Goal: Task Accomplishment & Management: Manage account settings

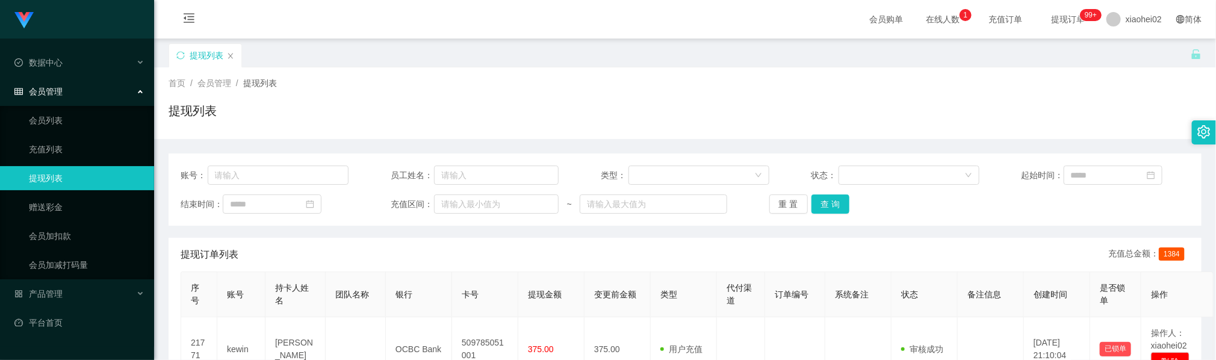
scroll to position [90, 0]
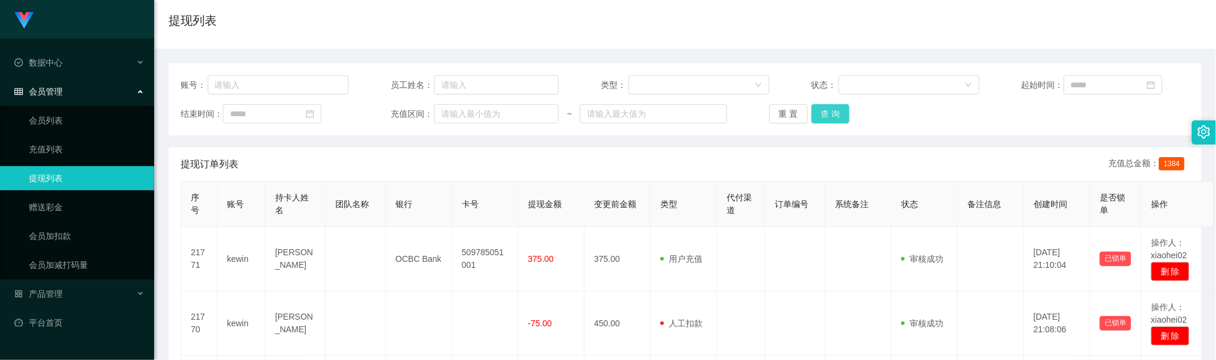
click at [822, 113] on button "查 询" at bounding box center [830, 113] width 39 height 19
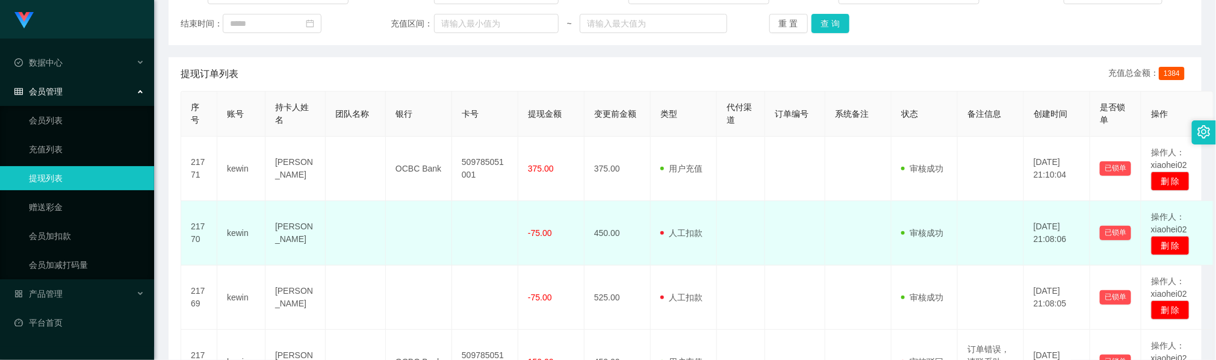
drag, startPoint x: 401, startPoint y: 224, endPoint x: 408, endPoint y: 214, distance: 12.7
click at [403, 224] on td at bounding box center [419, 233] width 66 height 64
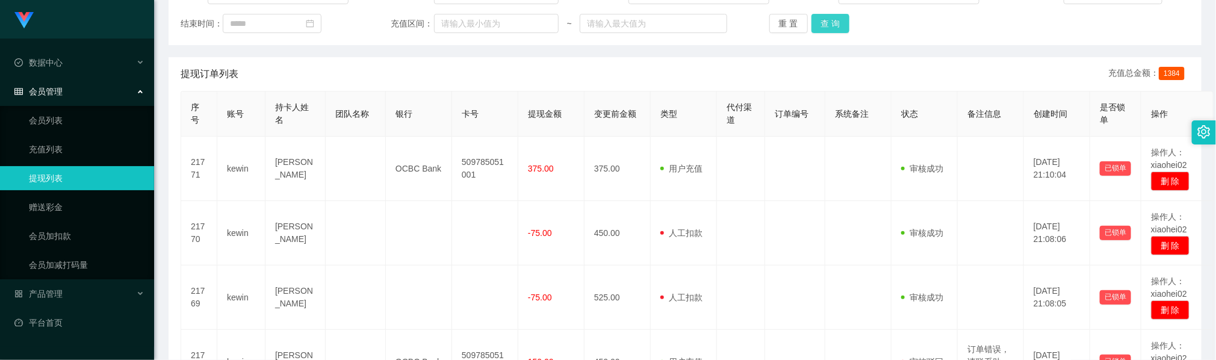
click at [811, 20] on button "查 询" at bounding box center [830, 23] width 39 height 19
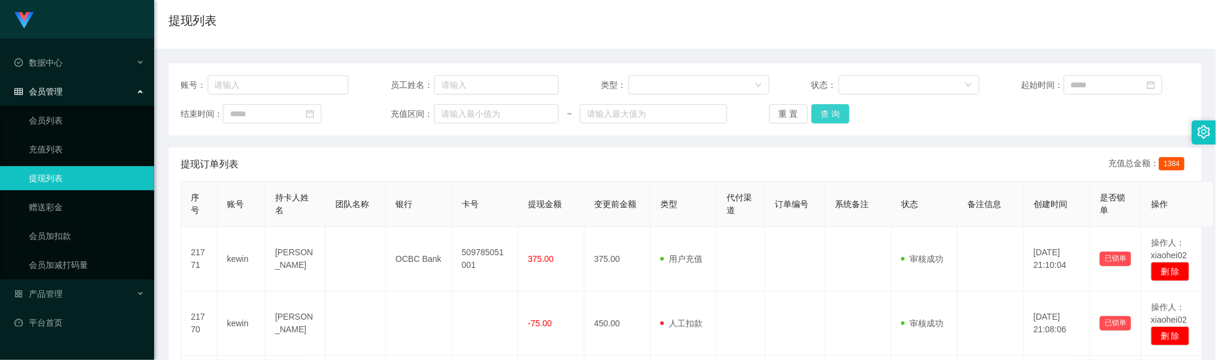
click at [837, 116] on button "查 询" at bounding box center [830, 113] width 39 height 19
click at [833, 112] on button "查 询" at bounding box center [830, 113] width 39 height 19
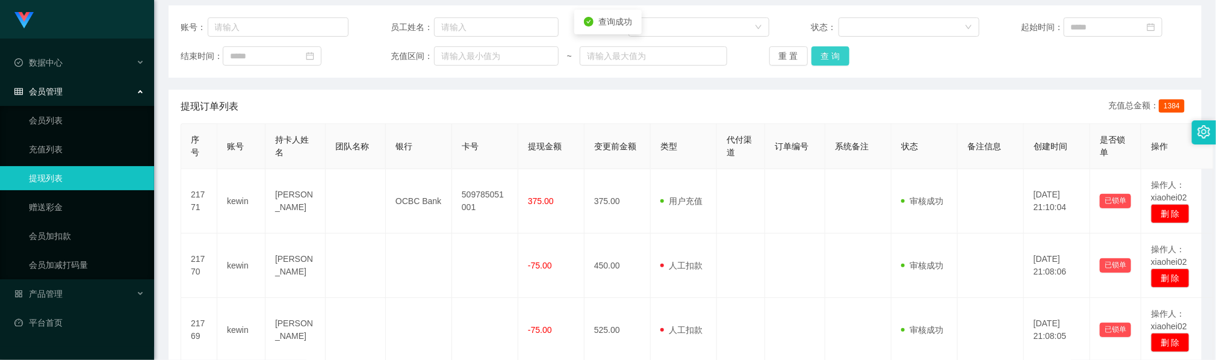
scroll to position [181, 0]
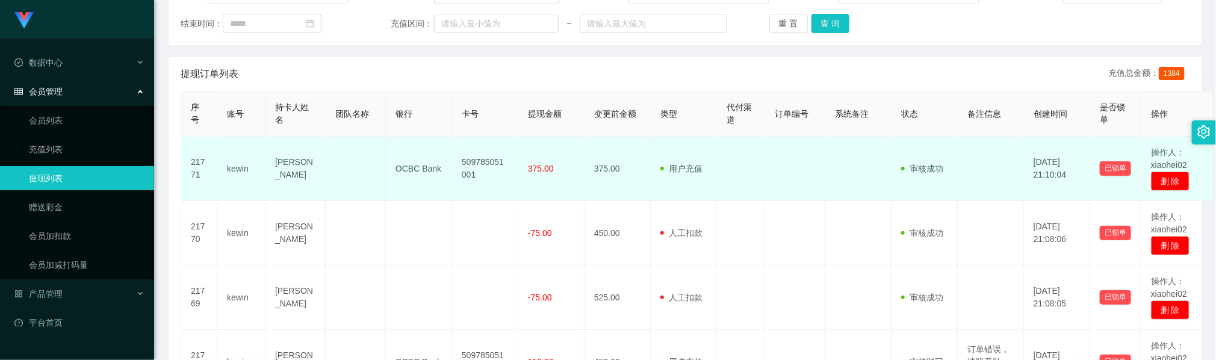
click at [823, 168] on td at bounding box center [795, 169] width 60 height 64
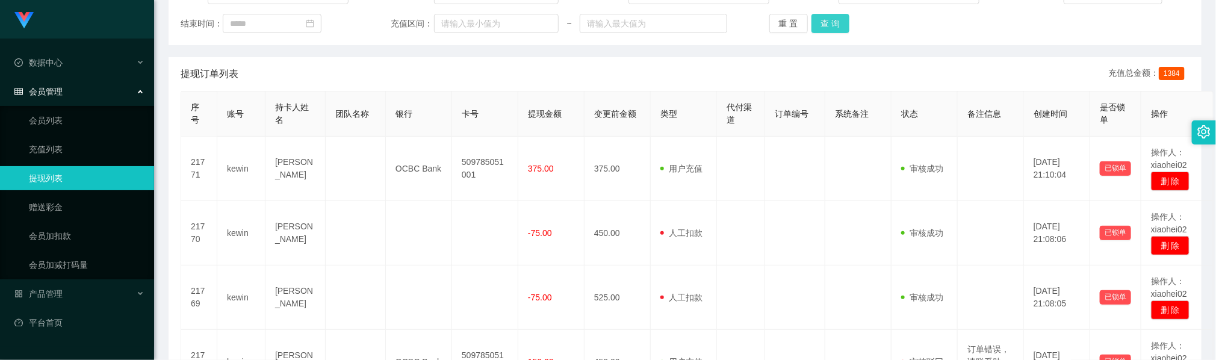
click at [837, 29] on button "查 询" at bounding box center [830, 23] width 39 height 19
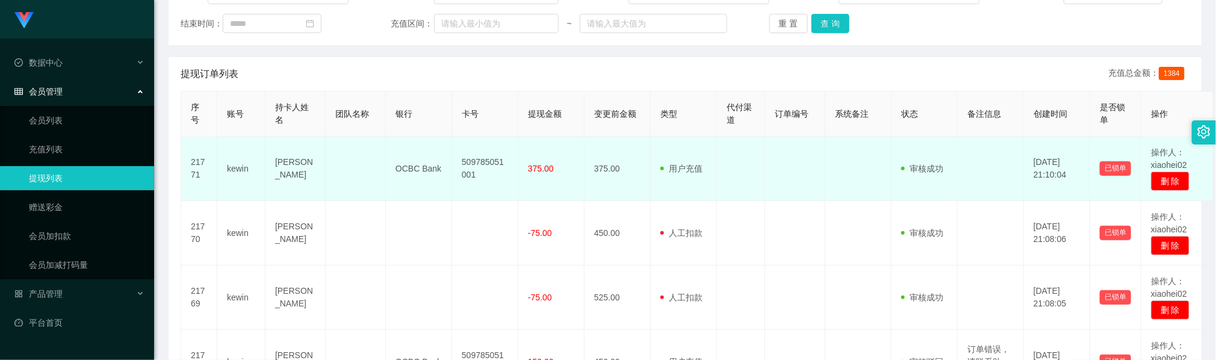
drag, startPoint x: 591, startPoint y: 177, endPoint x: 598, endPoint y: 176, distance: 6.7
click at [591, 177] on td "375.00" at bounding box center [617, 169] width 66 height 64
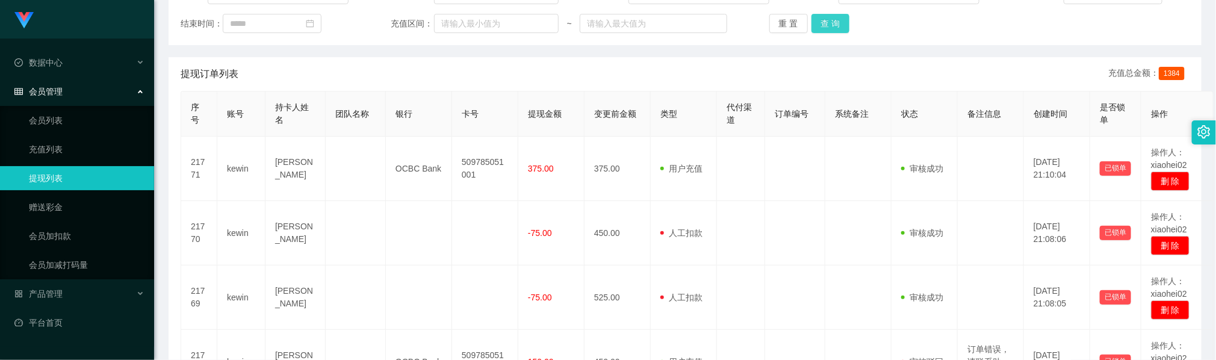
click at [837, 28] on button "查 询" at bounding box center [830, 23] width 39 height 19
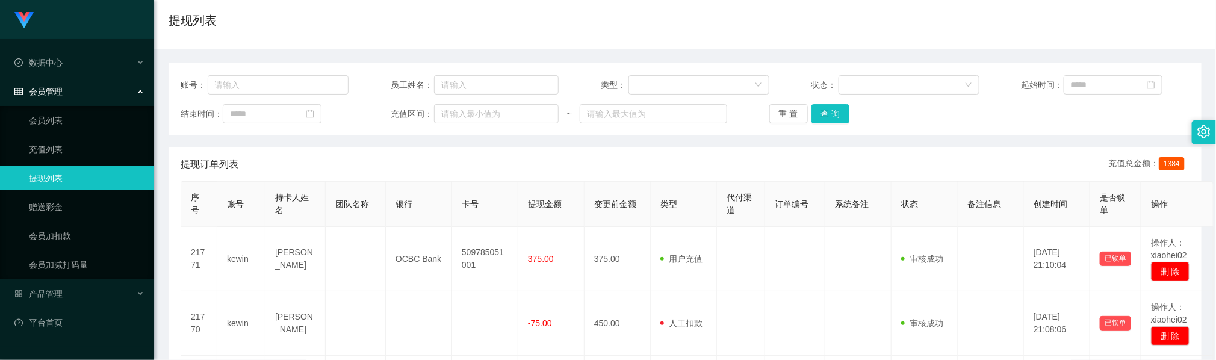
drag, startPoint x: 546, startPoint y: 168, endPoint x: 840, endPoint y: 126, distance: 296.6
click at [552, 165] on div "提现订单列表 充值总金额： 1384" at bounding box center [685, 164] width 1009 height 34
click at [840, 111] on button "查 询" at bounding box center [830, 113] width 39 height 19
click at [629, 190] on th "变更前金额" at bounding box center [617, 204] width 66 height 45
click at [838, 114] on button "查 询" at bounding box center [830, 113] width 39 height 19
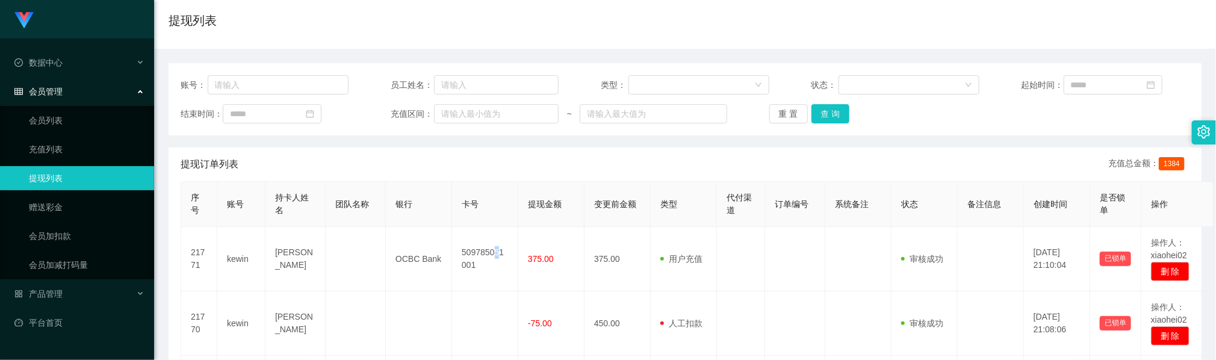
drag, startPoint x: 493, startPoint y: 233, endPoint x: 562, endPoint y: 204, distance: 74.4
click at [504, 227] on td "509785051001" at bounding box center [485, 259] width 66 height 64
click at [827, 114] on button "查 询" at bounding box center [830, 113] width 39 height 19
click at [819, 116] on button "查 询" at bounding box center [830, 113] width 39 height 19
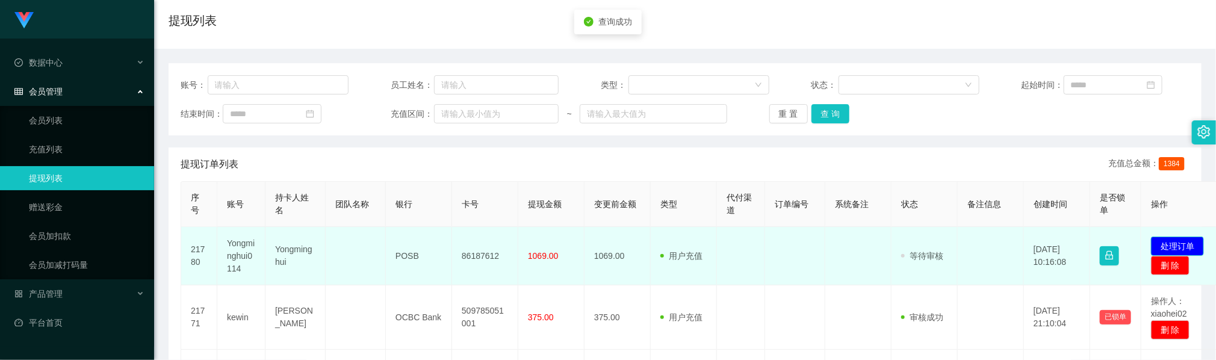
click at [1174, 246] on button "处理订单" at bounding box center [1177, 246] width 53 height 19
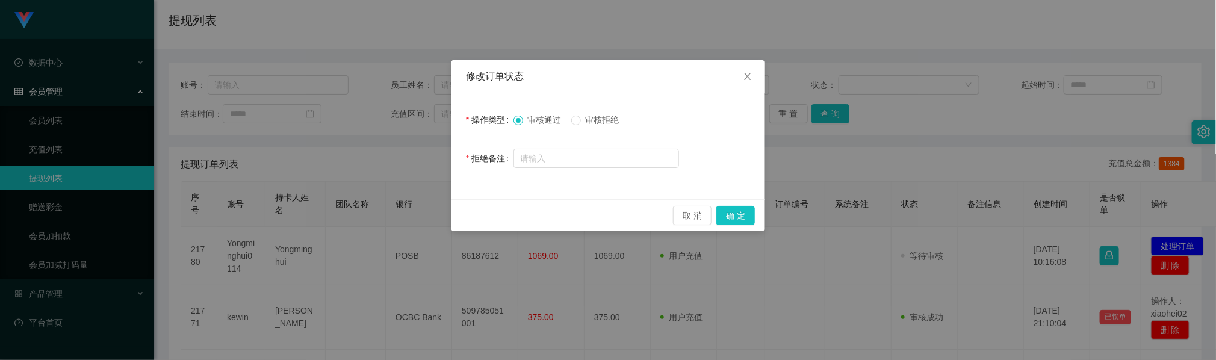
click at [596, 122] on span "审核拒绝" at bounding box center [602, 120] width 43 height 10
click at [592, 156] on input "text" at bounding box center [596, 158] width 166 height 19
type input "金额不正确，请联系助理！"
click at [728, 217] on button "确 定" at bounding box center [735, 215] width 39 height 19
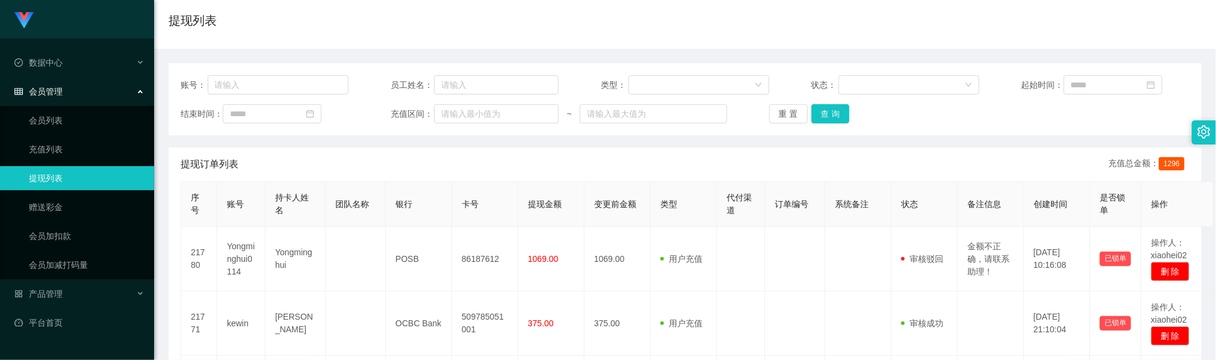
click at [602, 40] on div "首页 / 会员管理 / 提现列表 / 提现列表" at bounding box center [685, 13] width 1062 height 72
click at [832, 114] on button "查 询" at bounding box center [830, 113] width 39 height 19
click at [577, 226] on th "提现金额" at bounding box center [551, 204] width 66 height 45
click at [827, 114] on button "查 询" at bounding box center [830, 113] width 39 height 19
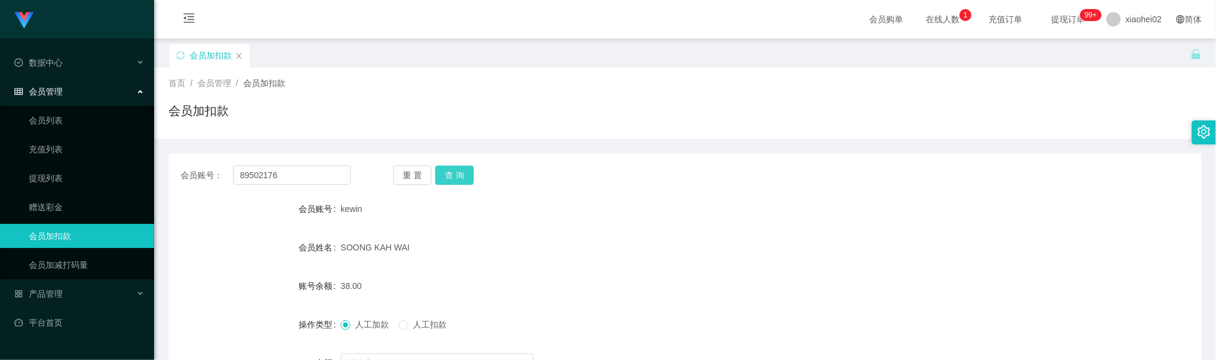
type input "89502176"
click at [463, 174] on button "查 询" at bounding box center [454, 175] width 39 height 19
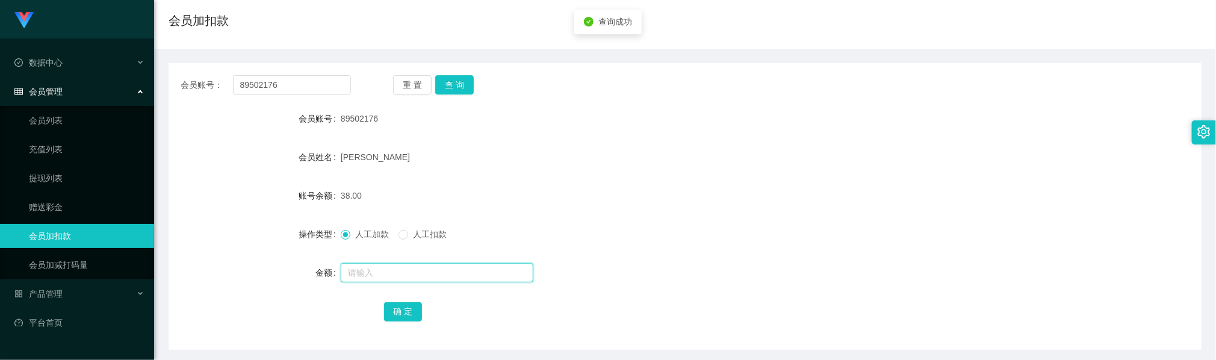
click at [392, 273] on input "text" at bounding box center [437, 272] width 193 height 19
type input "15"
click at [409, 306] on button "确 定" at bounding box center [403, 311] width 39 height 19
click at [466, 156] on form "会员账号 89502176 会员姓名 Nicole 账号余额 53.00 操作类型 人工加款 人工扣款 金额 确 定" at bounding box center [685, 215] width 1033 height 217
click at [308, 85] on input "89502176" at bounding box center [292, 84] width 118 height 19
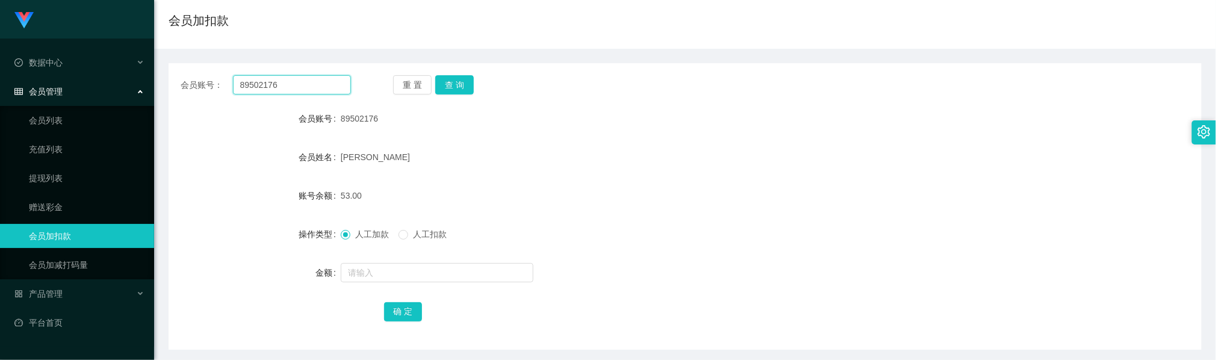
click at [308, 85] on input "89502176" at bounding box center [292, 84] width 118 height 19
paste input "Yongminghui0114"
type input "Yongminghui0114"
click at [451, 81] on button "查 询" at bounding box center [454, 84] width 39 height 19
click at [382, 273] on input "text" at bounding box center [437, 272] width 193 height 19
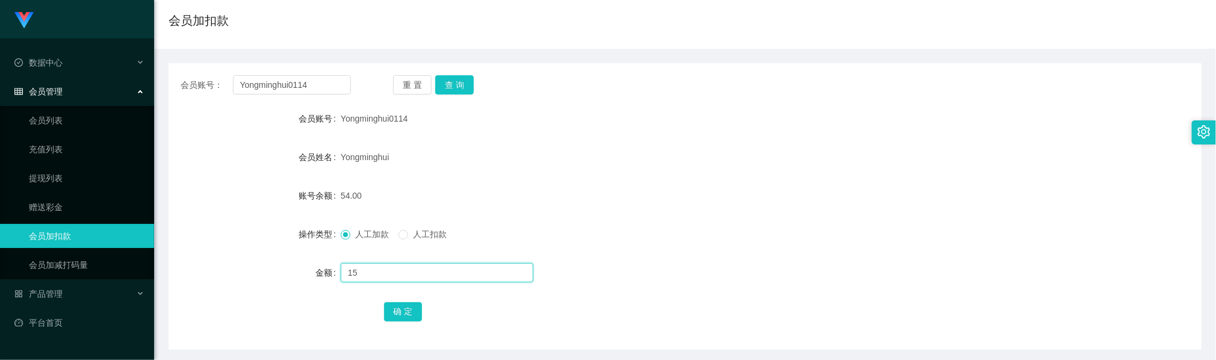
type input "15"
click at [543, 174] on form "会员账号 Yongminghui0114 会员姓名 Yongminghui 账号余额 54.00 操作类型 人工加款 人工扣款 金额 15 确 定" at bounding box center [685, 215] width 1033 height 217
click at [329, 82] on input "Yongminghui0114" at bounding box center [292, 84] width 118 height 19
paste input "89502176"
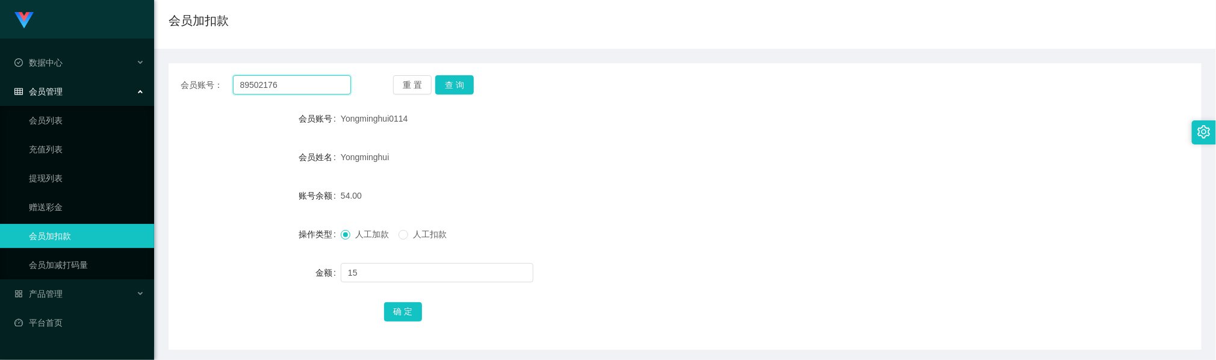
type input "89502176"
drag, startPoint x: 381, startPoint y: 109, endPoint x: 385, endPoint y: 116, distance: 8.4
click at [382, 109] on div "Yongminghui0114" at bounding box center [642, 119] width 602 height 24
click at [387, 118] on span "Yongminghui0114" at bounding box center [374, 119] width 67 height 10
drag, startPoint x: 387, startPoint y: 118, endPoint x: 394, endPoint y: 114, distance: 8.4
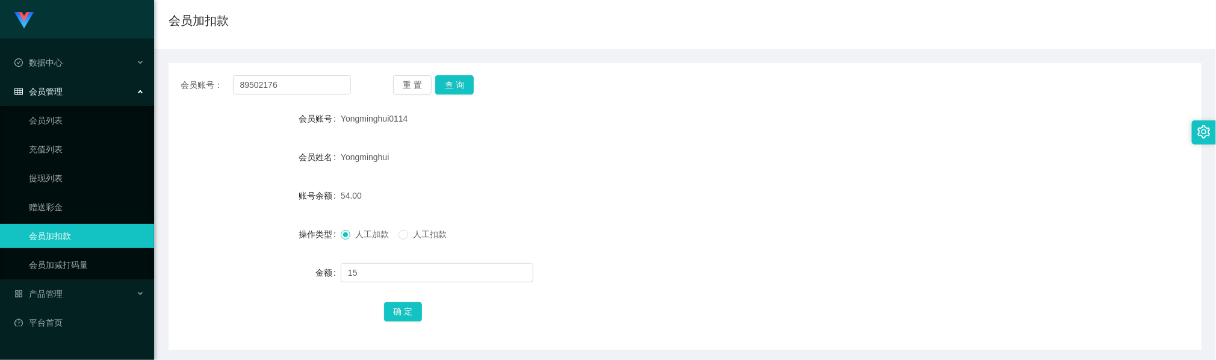
click at [387, 118] on span "Yongminghui0114" at bounding box center [374, 119] width 67 height 10
copy span "Yongminghui0114"
click at [451, 87] on button "查 询" at bounding box center [454, 84] width 39 height 19
click at [297, 87] on input "89502176" at bounding box center [292, 84] width 118 height 19
click at [297, 85] on input "89502176" at bounding box center [292, 84] width 118 height 19
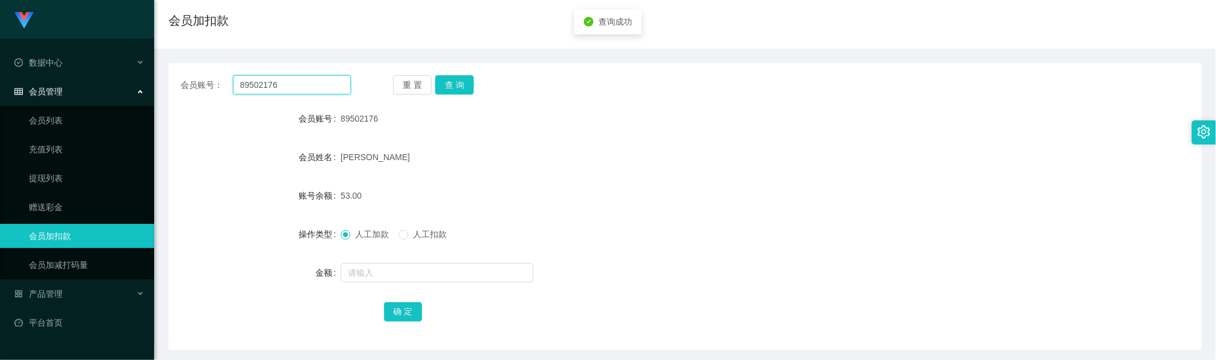
paste input "Yongminghui0114"
type input "Yongminghui0114"
click at [456, 83] on button "查 询" at bounding box center [454, 84] width 39 height 19
click at [397, 273] on input "text" at bounding box center [437, 272] width 193 height 19
type input "15"
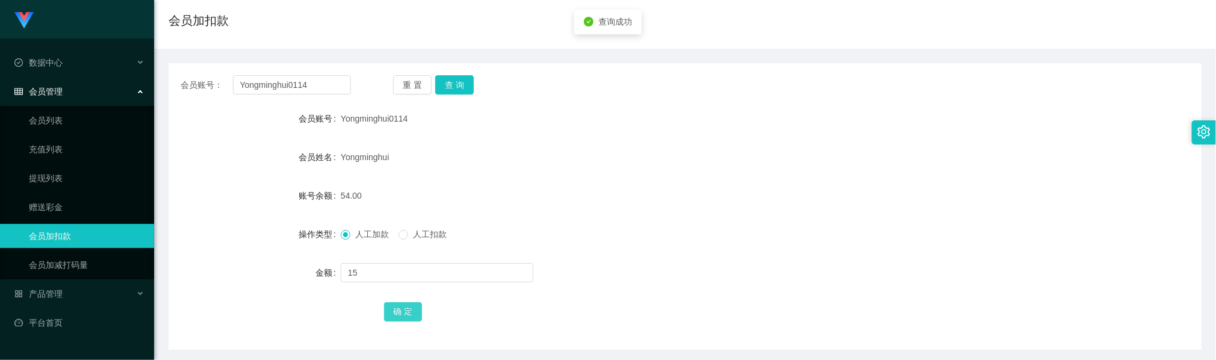
click at [401, 313] on button "确 定" at bounding box center [403, 311] width 39 height 19
click at [778, 158] on div "Yongminghui" at bounding box center [642, 157] width 602 height 24
click at [461, 87] on button "查 询" at bounding box center [454, 84] width 39 height 19
click at [533, 177] on form "会员账号 Yongminghui0114 会员姓名 Yongminghui 账号余额 69.00 操作类型 人工加款 人工扣款 金额 确 定" at bounding box center [685, 215] width 1033 height 217
click at [326, 88] on input "Yongminghui0114" at bounding box center [292, 84] width 118 height 19
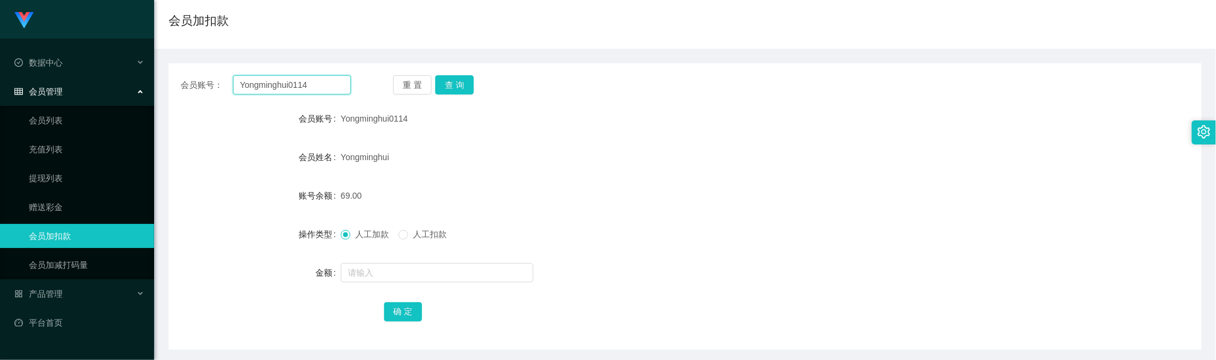
click at [326, 88] on input "Yongminghui0114" at bounding box center [292, 84] width 118 height 19
click at [326, 87] on input "Yongminghui0114" at bounding box center [292, 84] width 118 height 19
paste input "kewin"
type input "kewin"
click at [455, 88] on button "查 询" at bounding box center [454, 84] width 39 height 19
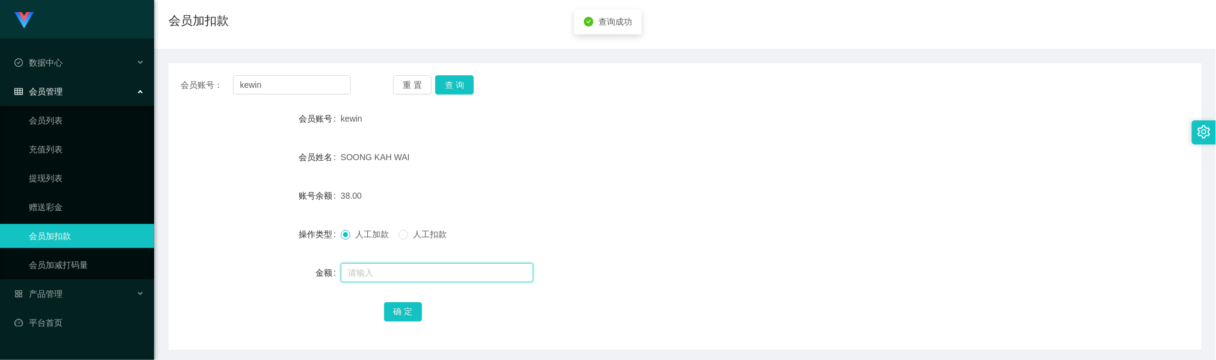
click at [396, 268] on input "text" at bounding box center [437, 272] width 193 height 19
type input "15"
click at [404, 315] on button "确 定" at bounding box center [403, 311] width 39 height 19
click at [650, 185] on div "53.00" at bounding box center [642, 196] width 602 height 24
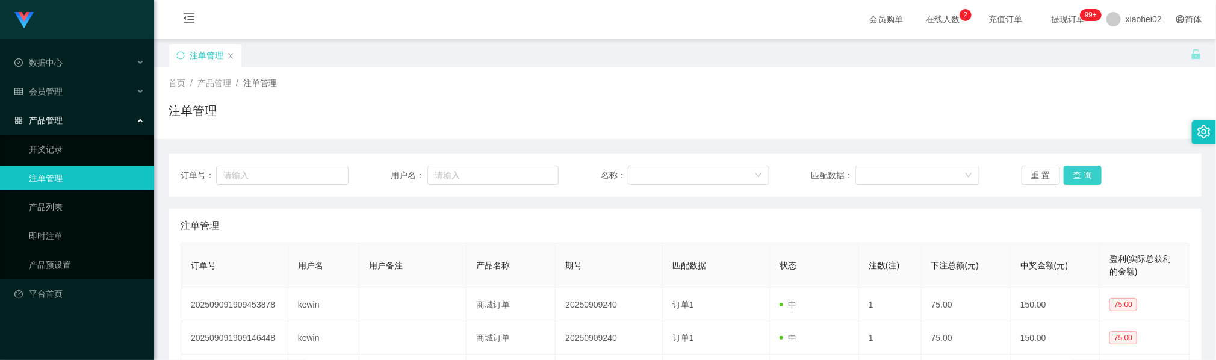
scroll to position [90, 0]
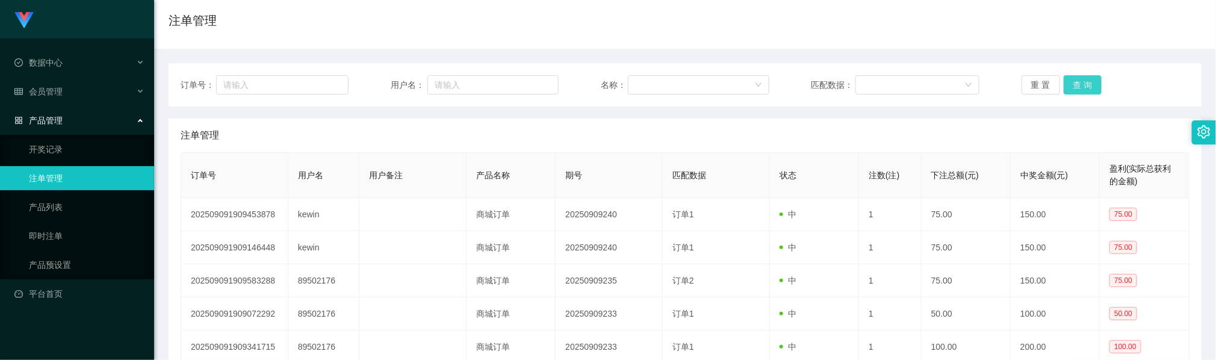
click at [1078, 87] on button "查 询" at bounding box center [1082, 84] width 39 height 19
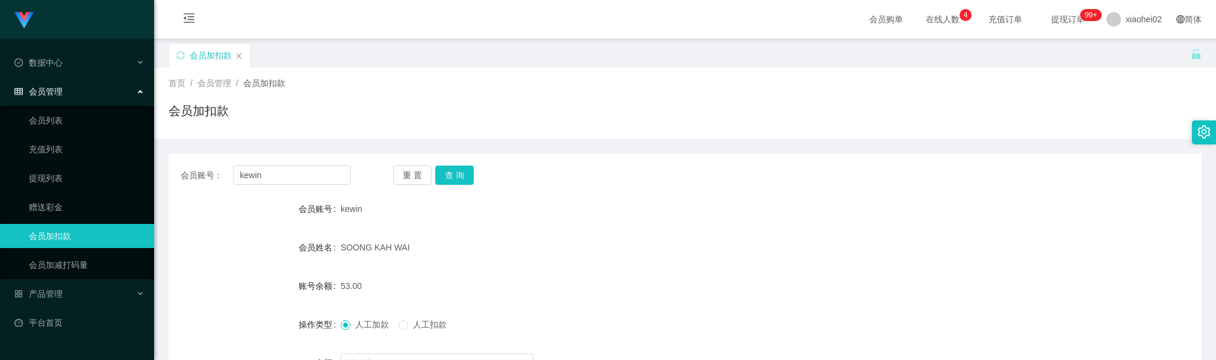
click at [324, 166] on input "kewin" at bounding box center [292, 175] width 118 height 19
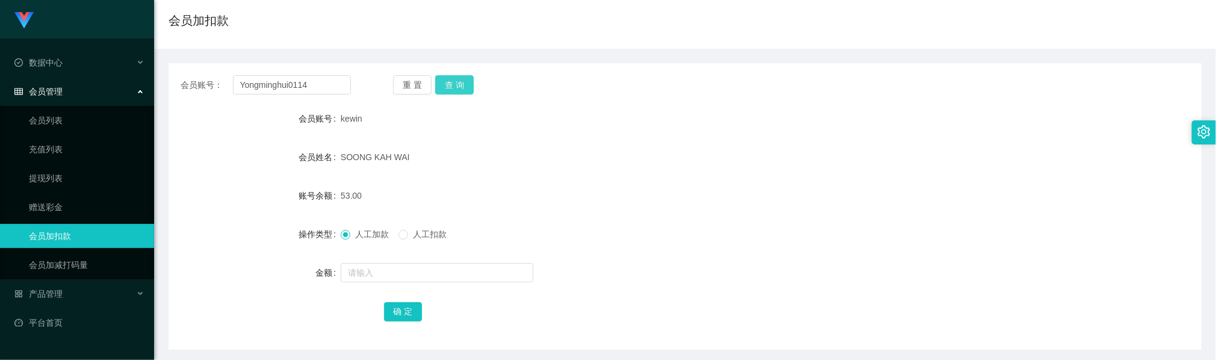
type input "Yongminghui0114"
click at [448, 80] on button "查 询" at bounding box center [454, 84] width 39 height 19
click at [502, 177] on form "会员账号 Yongminghui0114 会员姓名 Yongminghui 账号余额 69.00 操作类型 人工加款 人工扣款 金额 确 定" at bounding box center [685, 215] width 1033 height 217
click at [592, 226] on div "人工加款 人工扣款" at bounding box center [642, 234] width 602 height 24
click at [313, 85] on input "Yongminghui0114" at bounding box center [292, 84] width 118 height 19
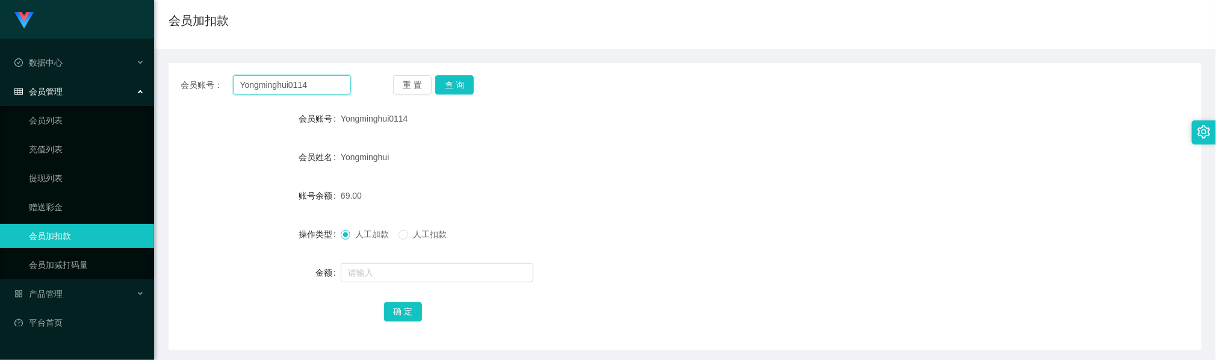
drag, startPoint x: 313, startPoint y: 85, endPoint x: 365, endPoint y: 81, distance: 52.5
click at [313, 85] on input "Yongminghui0114" at bounding box center [292, 84] width 118 height 19
click at [468, 87] on button "查 询" at bounding box center [454, 84] width 39 height 19
click at [408, 282] on input "text" at bounding box center [437, 272] width 193 height 19
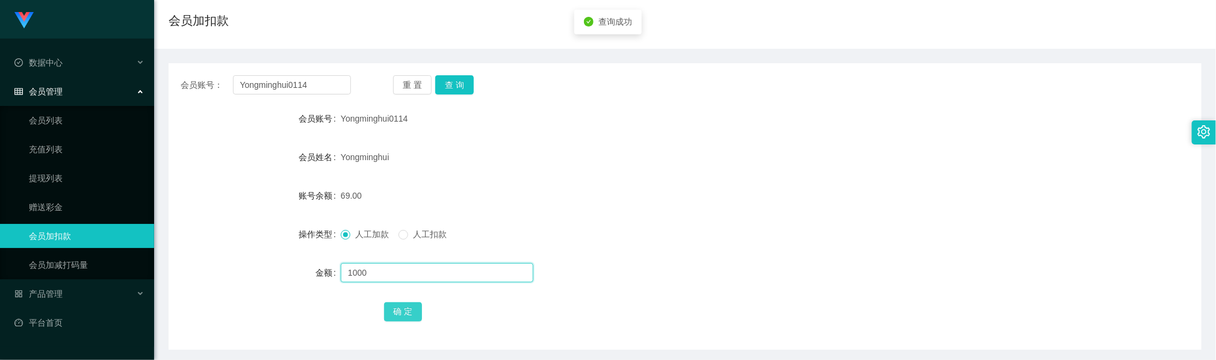
type input "1000"
click at [407, 311] on button "确 定" at bounding box center [403, 311] width 39 height 19
click at [580, 219] on form "会员账号 Yongminghui0114 会员姓名 Yongminghui 账号余额 1069.00 操作类型 人工加款 人工扣款 金额 确 定" at bounding box center [685, 215] width 1033 height 217
click at [450, 80] on button "查 询" at bounding box center [454, 84] width 39 height 19
click at [596, 188] on div "1069.00" at bounding box center [642, 196] width 602 height 24
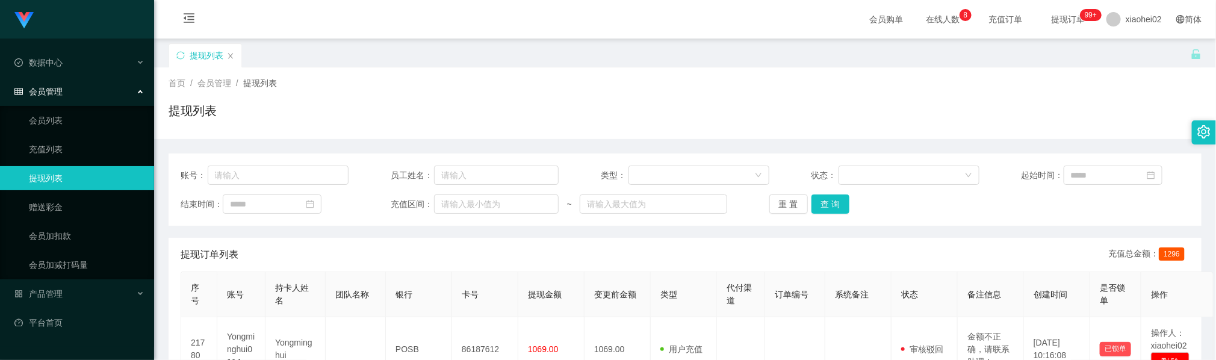
scroll to position [90, 0]
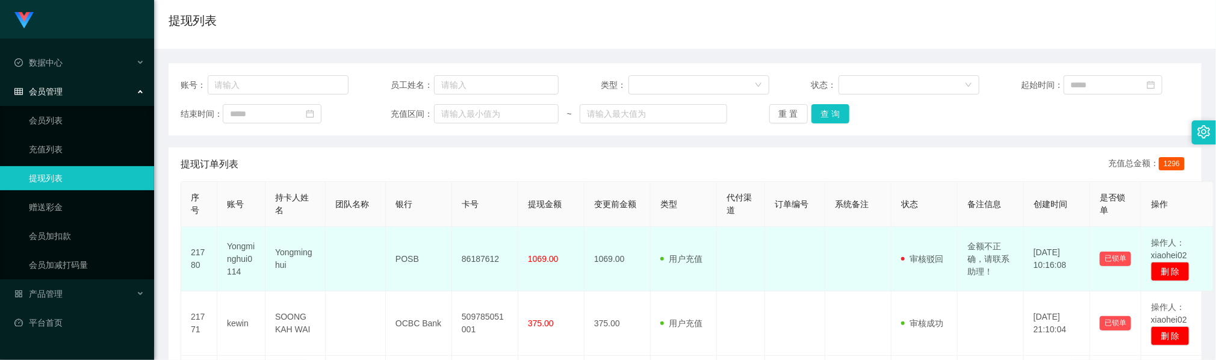
click at [478, 260] on td "86187612" at bounding box center [485, 259] width 66 height 64
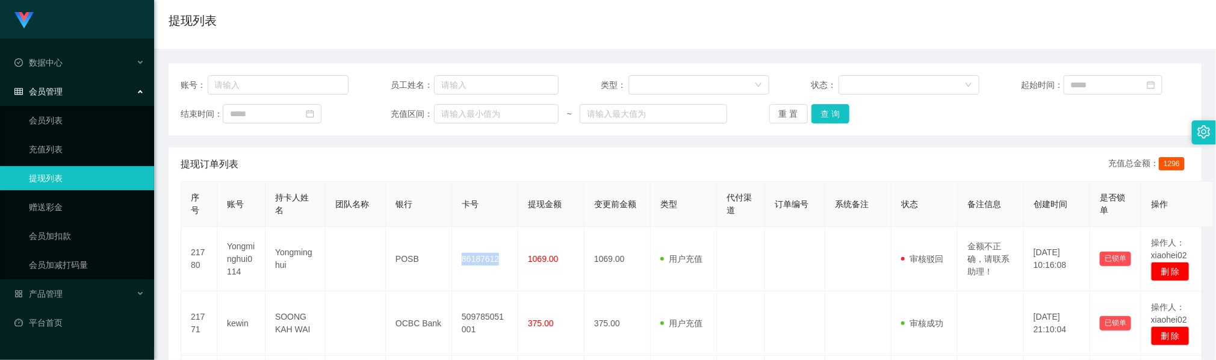
drag, startPoint x: 478, startPoint y: 260, endPoint x: 484, endPoint y: 222, distance: 38.3
click at [478, 260] on td "86187612" at bounding box center [485, 259] width 66 height 64
copy td "86187612"
drag, startPoint x: 403, startPoint y: 190, endPoint x: 329, endPoint y: 85, distance: 128.4
click at [401, 188] on th "银行" at bounding box center [419, 204] width 66 height 45
